Goal: Transaction & Acquisition: Purchase product/service

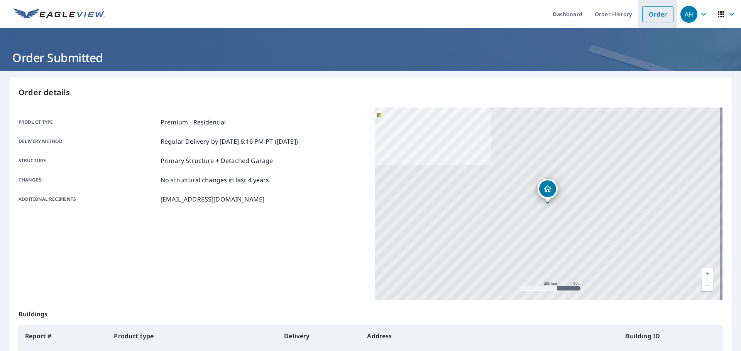
click at [658, 14] on link "Order" at bounding box center [657, 14] width 31 height 16
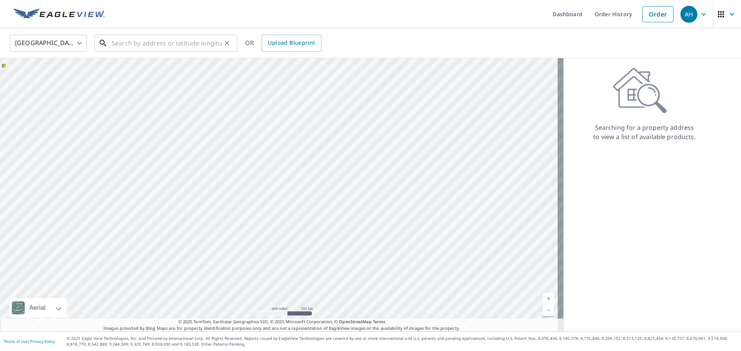
click at [159, 43] on input "text" at bounding box center [166, 43] width 110 height 22
paste input "[STREET_ADDRESS]"
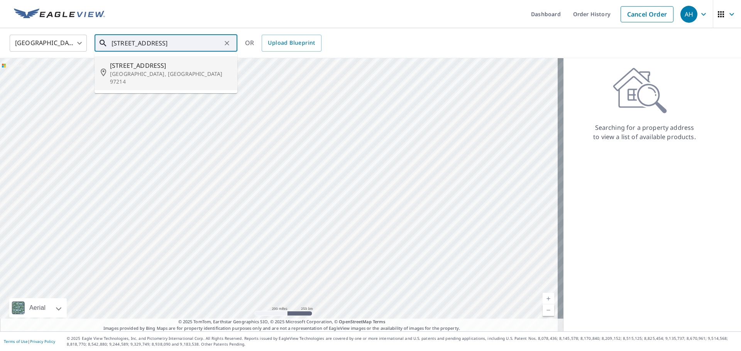
click at [147, 67] on span "[STREET_ADDRESS]" at bounding box center [170, 65] width 121 height 9
type input "[STREET_ADDRESS]"
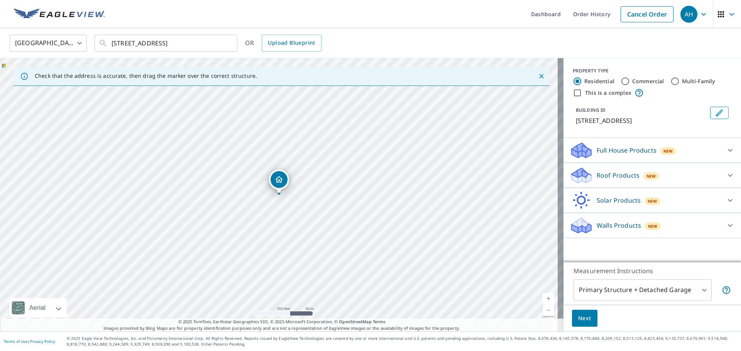
click at [574, 188] on div "Full House Products New Full House™ Roof Products New Premium QuickSquares™ Gut…" at bounding box center [651, 188] width 177 height 100
drag, startPoint x: 588, startPoint y: 172, endPoint x: 582, endPoint y: 188, distance: 17.6
click at [588, 172] on div "Roof Products New" at bounding box center [644, 176] width 151 height 18
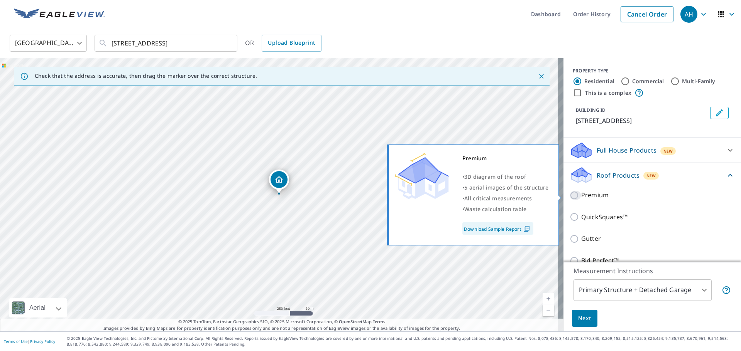
click at [569, 200] on input "Premium" at bounding box center [575, 195] width 12 height 9
checkbox input "true"
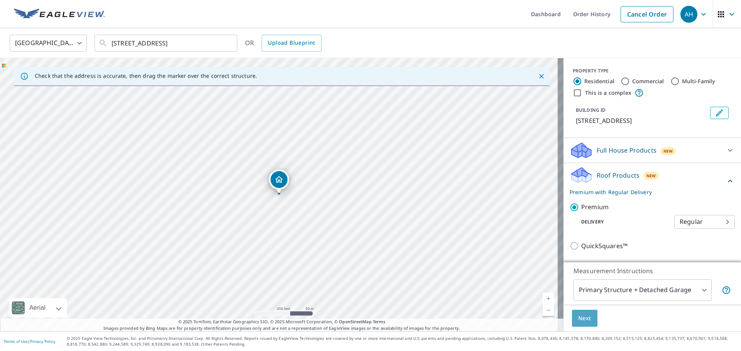
click at [578, 321] on span "Next" at bounding box center [584, 319] width 13 height 10
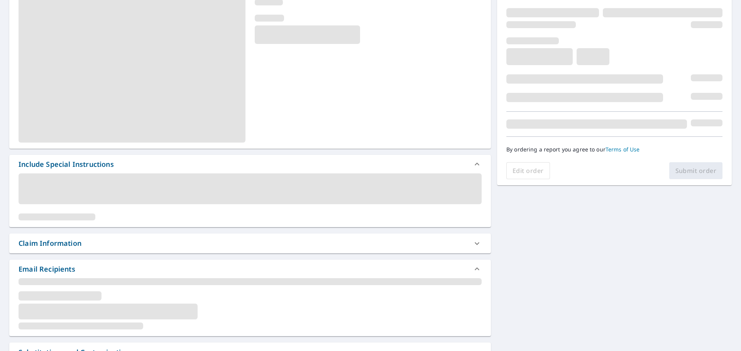
scroll to position [116, 0]
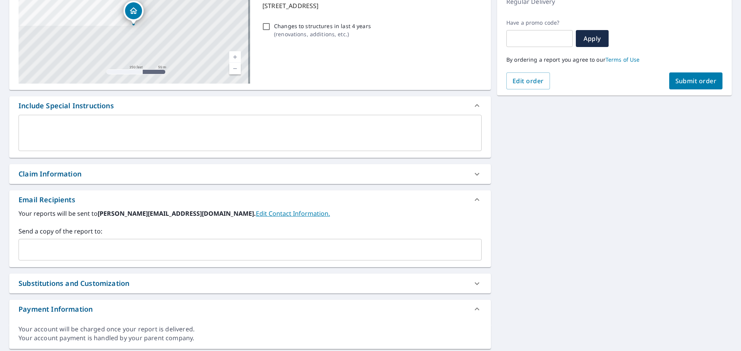
click at [171, 263] on div "Your reports will be sent to [PERSON_NAME][EMAIL_ADDRESS][DOMAIN_NAME]. Edit Co…" at bounding box center [249, 238] width 481 height 58
click at [168, 261] on div "Your reports will be sent to [PERSON_NAME][EMAIL_ADDRESS][DOMAIN_NAME]. Edit Co…" at bounding box center [249, 238] width 481 height 58
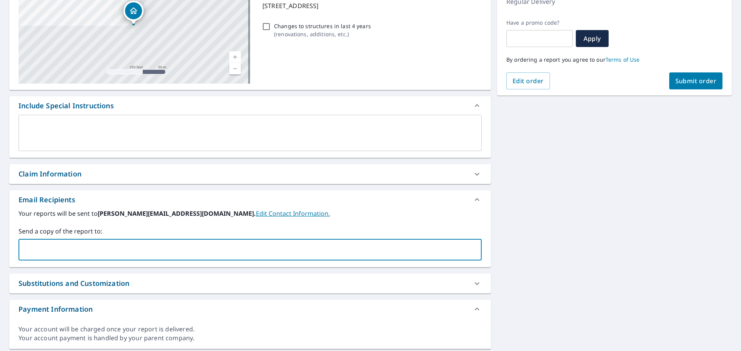
click at [169, 247] on input "text" at bounding box center [244, 250] width 444 height 15
paste input "[EMAIL_ADDRESS][DOMAIN_NAME]"
type input "[EMAIL_ADDRESS][DOMAIN_NAME]"
click at [707, 74] on button "Submit order" at bounding box center [696, 81] width 54 height 17
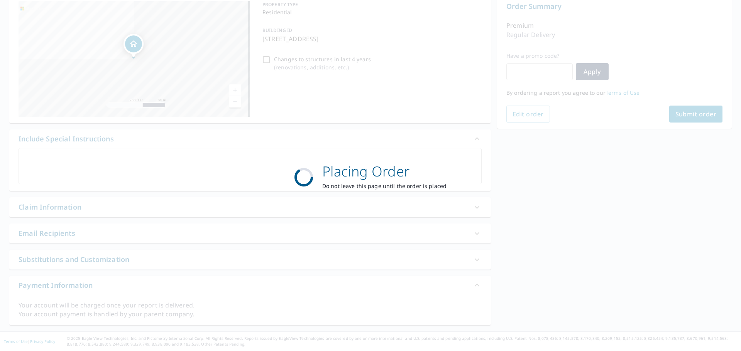
scroll to position [83, 0]
